Goal: Find specific page/section: Find specific page/section

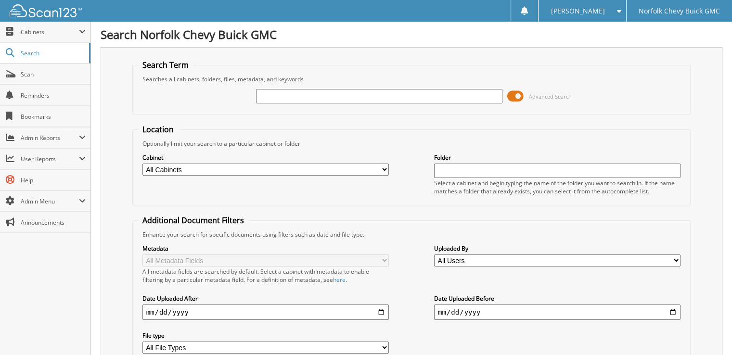
type input "a"
type input "A6301452"
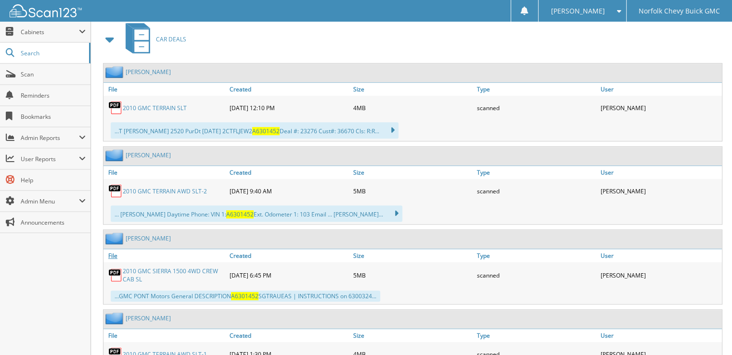
scroll to position [413, 0]
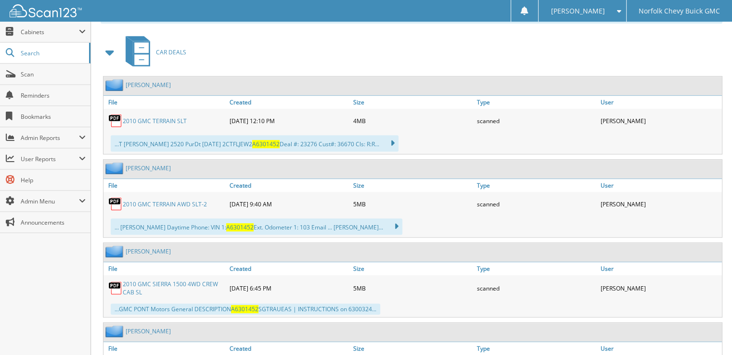
click at [161, 117] on link "2010 GMC TERRAIN SLT" at bounding box center [155, 121] width 64 height 8
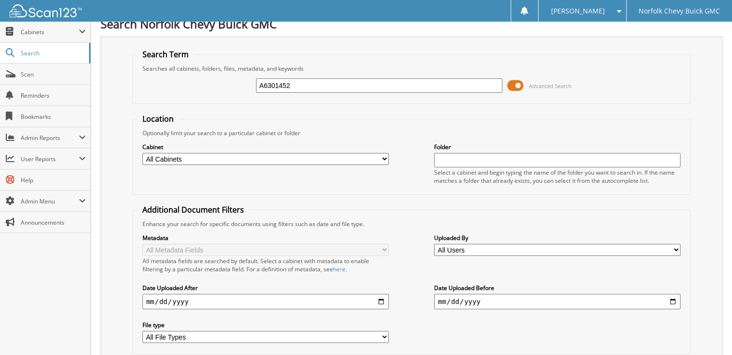
scroll to position [0, 0]
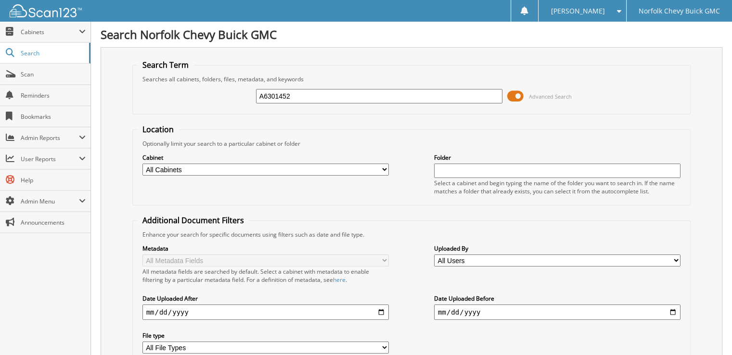
click at [46, 20] on div at bounding box center [41, 11] width 82 height 22
click at [52, 11] on img at bounding box center [46, 10] width 72 height 13
